Goal: Information Seeking & Learning: Learn about a topic

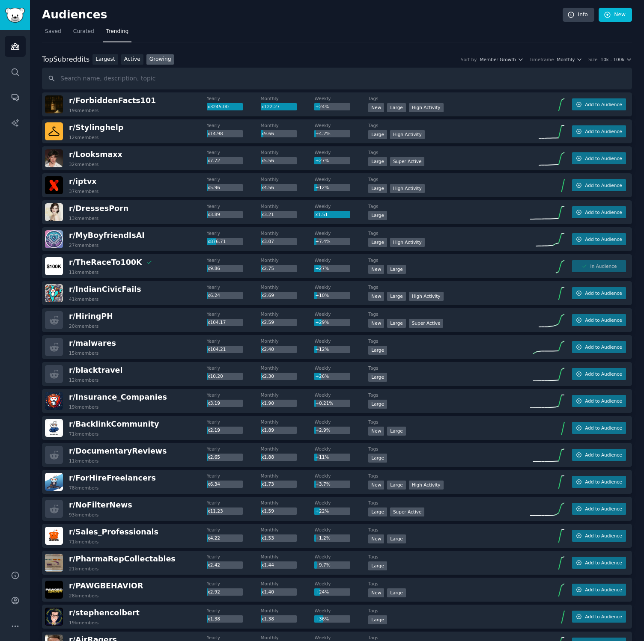
click at [19, 259] on div "Audiences Search Conversations AI Reports" at bounding box center [15, 295] width 30 height 530
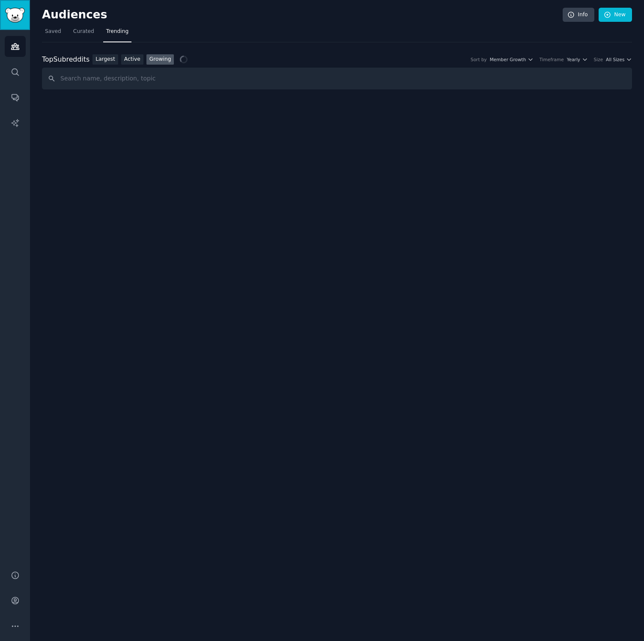
click at [25, 19] on link "Sidebar" at bounding box center [15, 15] width 30 height 30
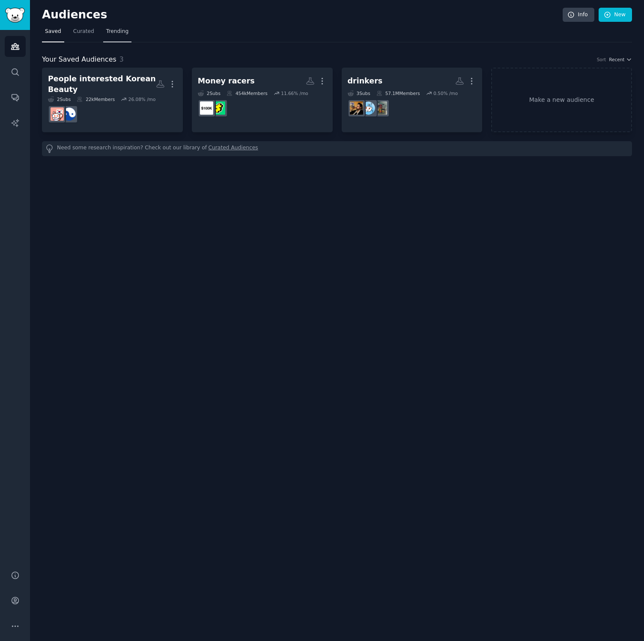
click at [121, 34] on span "Trending" at bounding box center [117, 32] width 22 height 8
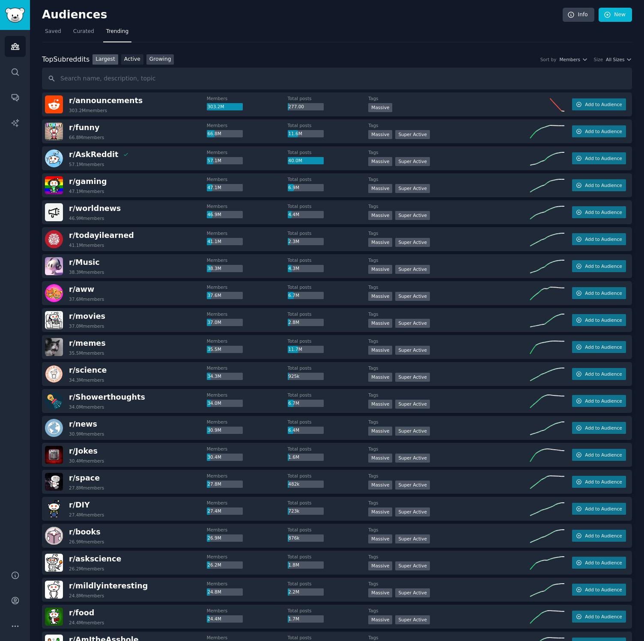
click at [149, 60] on link "Growing" at bounding box center [160, 59] width 28 height 11
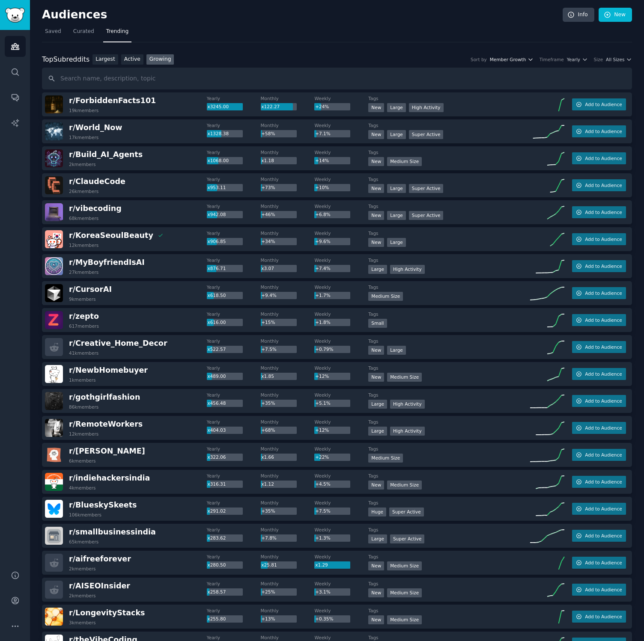
click at [519, 60] on span "Member Growth" at bounding box center [508, 59] width 36 height 6
click at [622, 57] on button "All Sizes" at bounding box center [619, 59] width 26 height 6
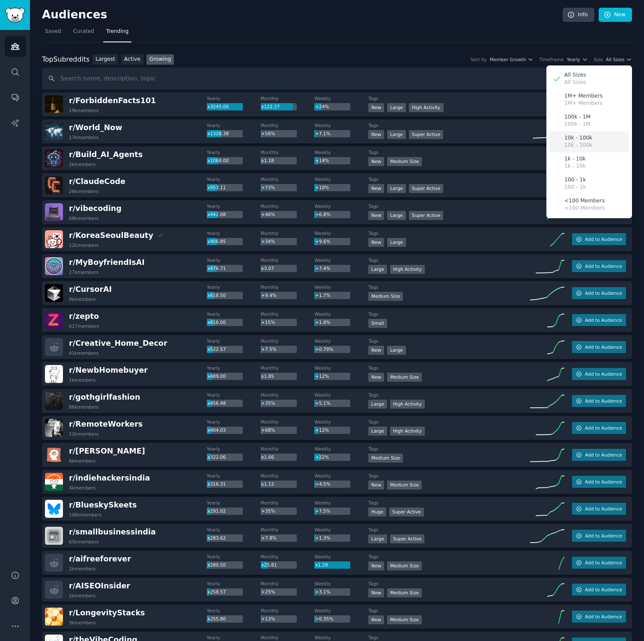
click at [586, 147] on p "10k - 100k" at bounding box center [578, 146] width 28 height 8
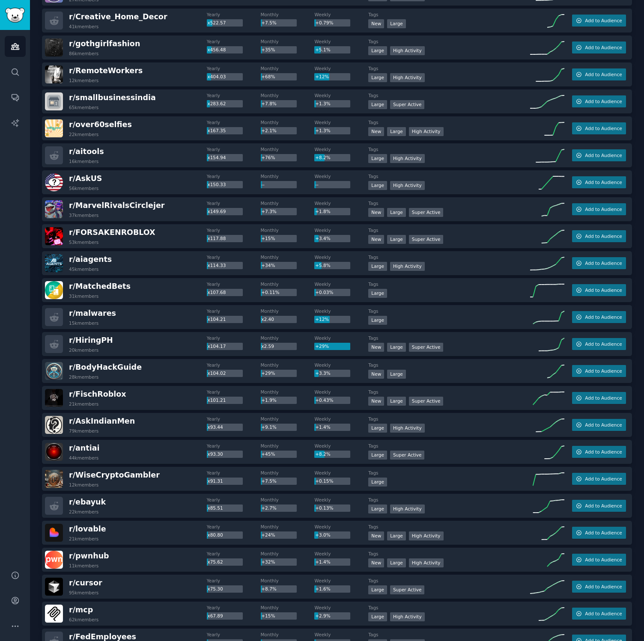
scroll to position [299, 0]
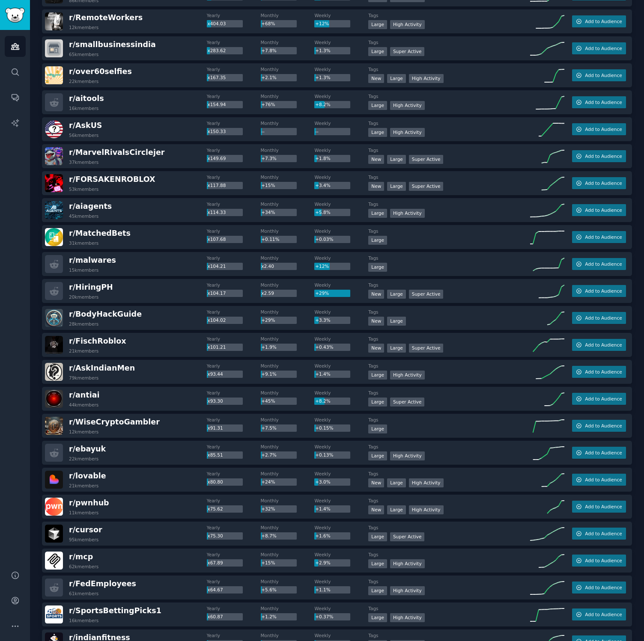
click at [22, 312] on div "Audiences Search Conversations AI Reports" at bounding box center [15, 295] width 30 height 530
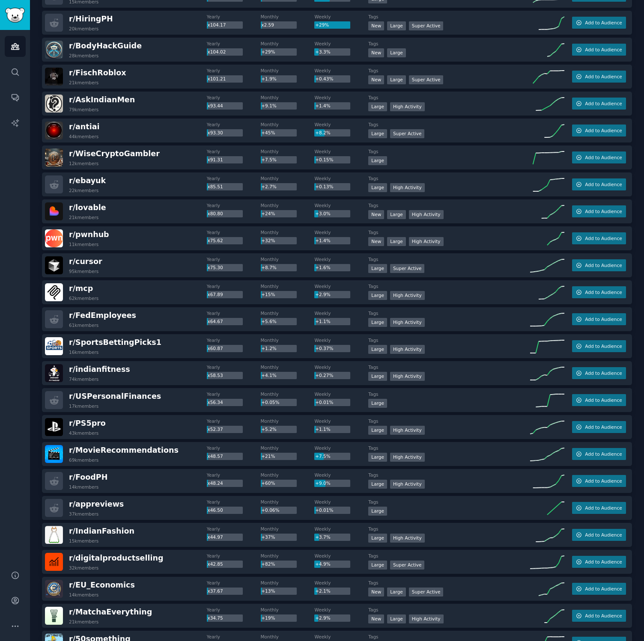
scroll to position [562, 0]
